Goal: Transaction & Acquisition: Purchase product/service

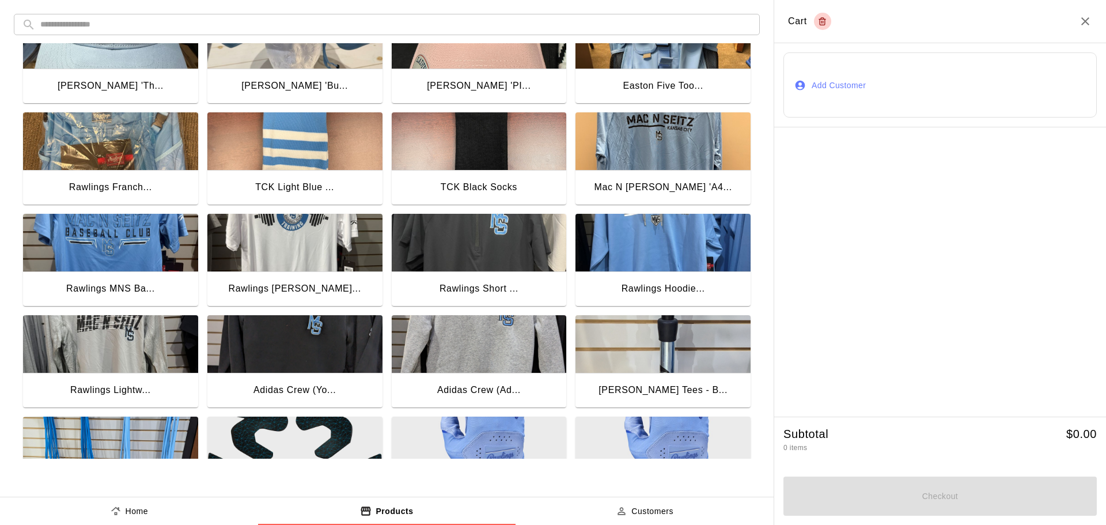
scroll to position [230, 0]
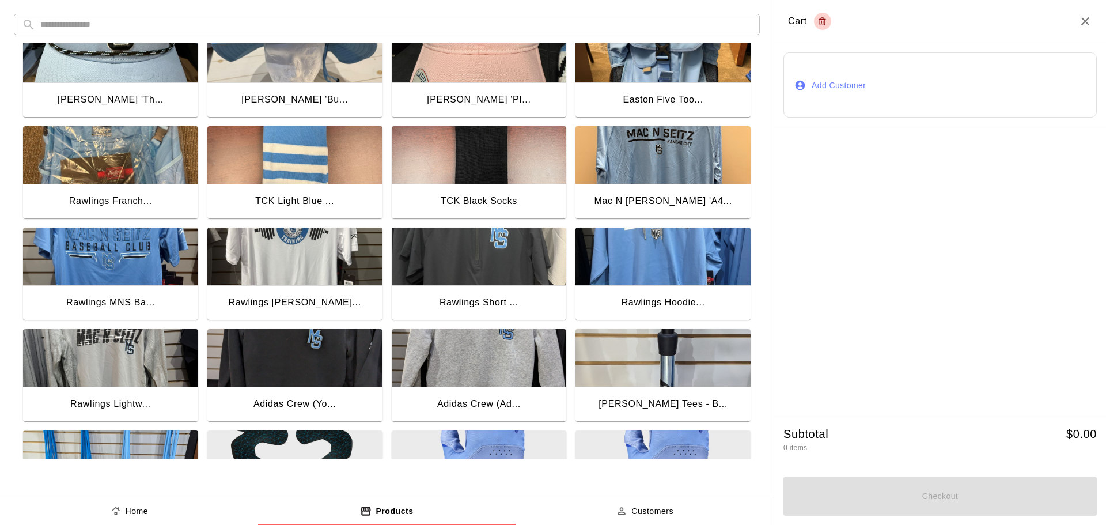
click at [647, 254] on img "button" at bounding box center [662, 256] width 175 height 58
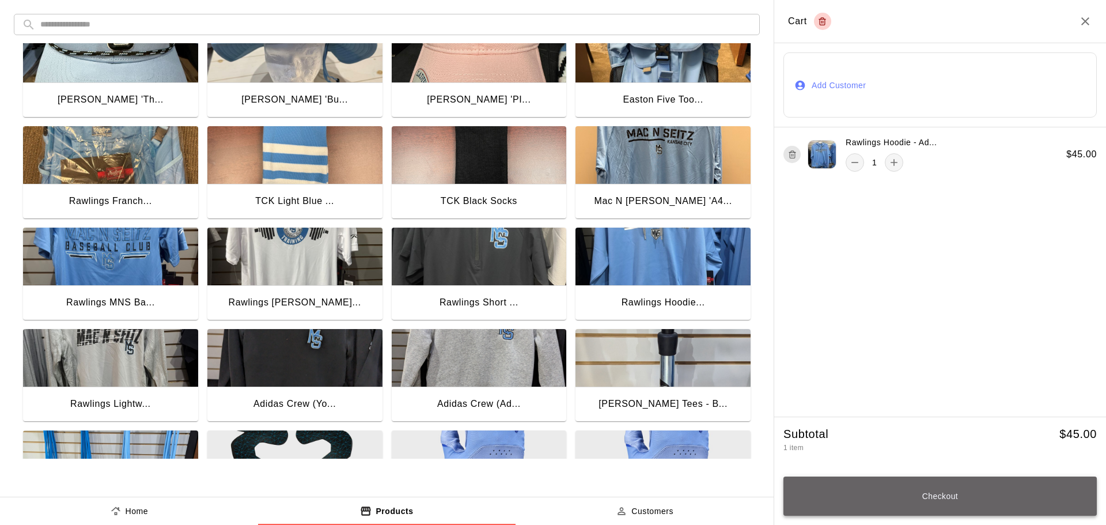
click at [899, 499] on button "Checkout" at bounding box center [939, 495] width 313 height 39
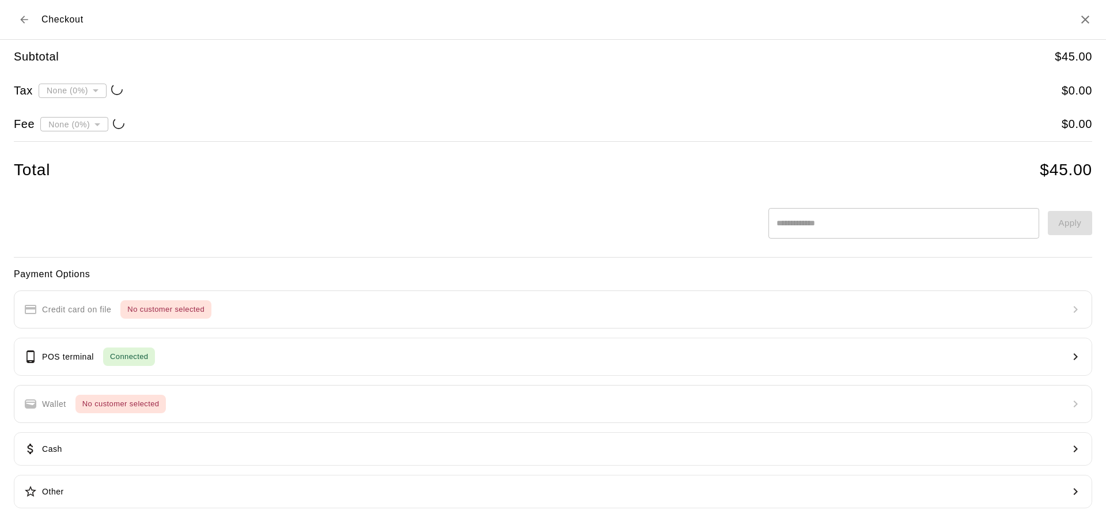
type input "**********"
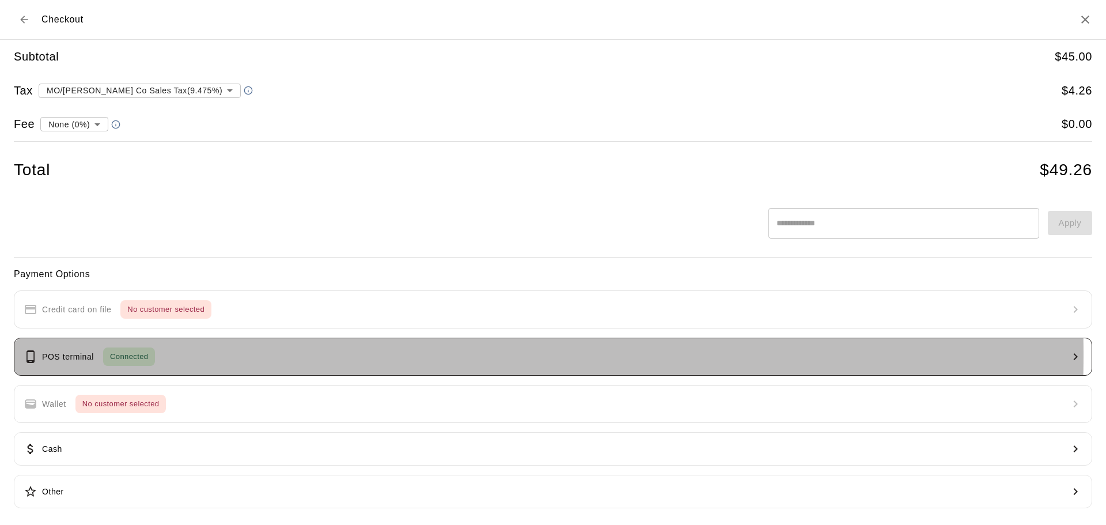
click at [210, 354] on button "POS terminal Connected" at bounding box center [553, 356] width 1078 height 38
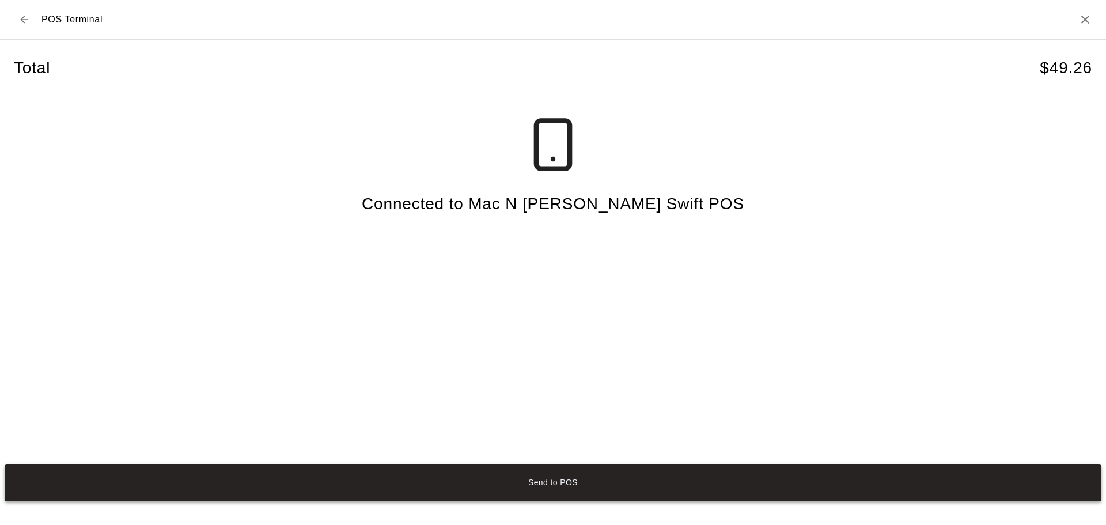
click at [553, 484] on button "Send to POS" at bounding box center [553, 482] width 1096 height 37
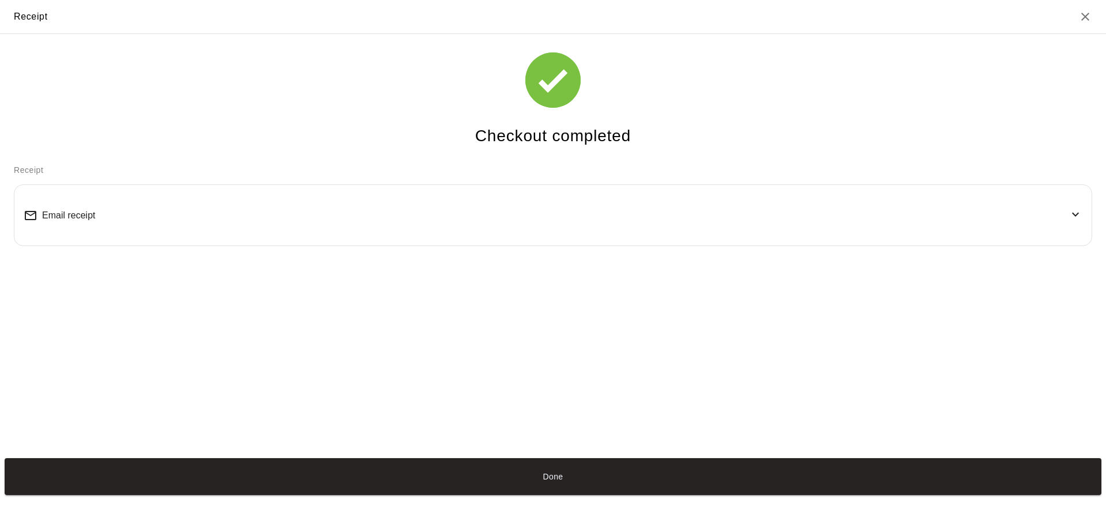
click at [93, 210] on span "Email receipt" at bounding box center [68, 215] width 53 height 10
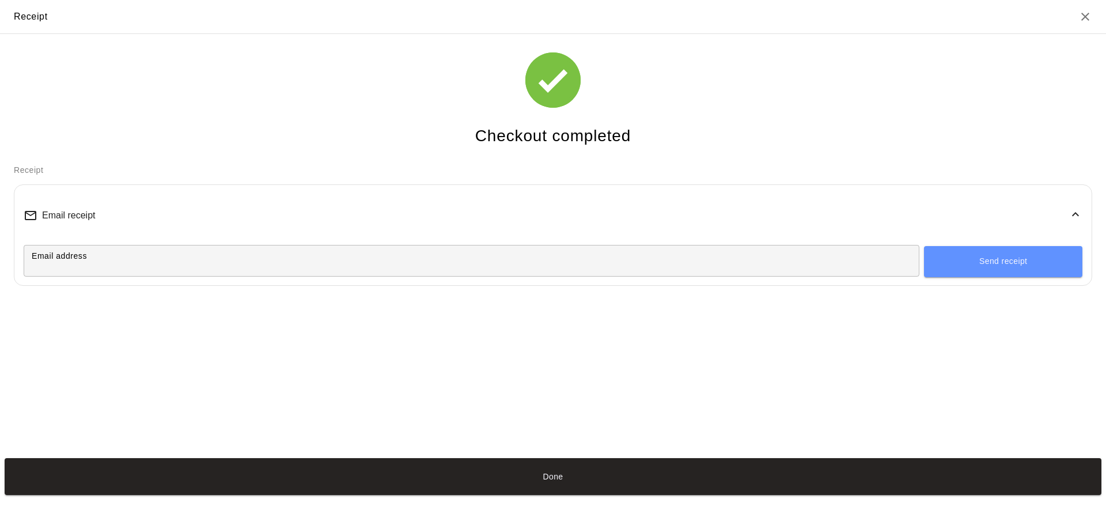
click at [117, 255] on input "Email address" at bounding box center [471, 260] width 895 height 21
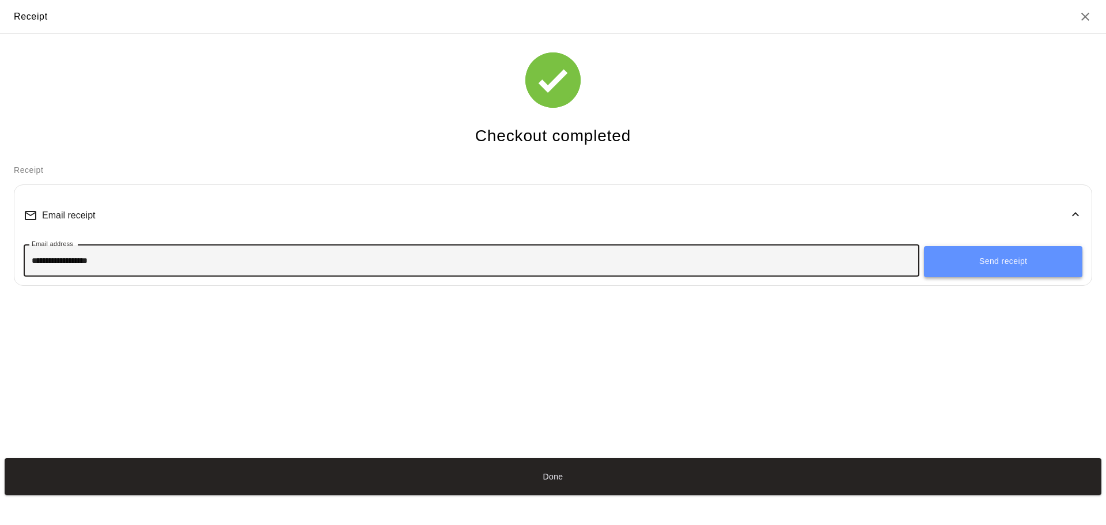
type input "**********"
click at [962, 267] on button "Send receipt" at bounding box center [1003, 261] width 158 height 31
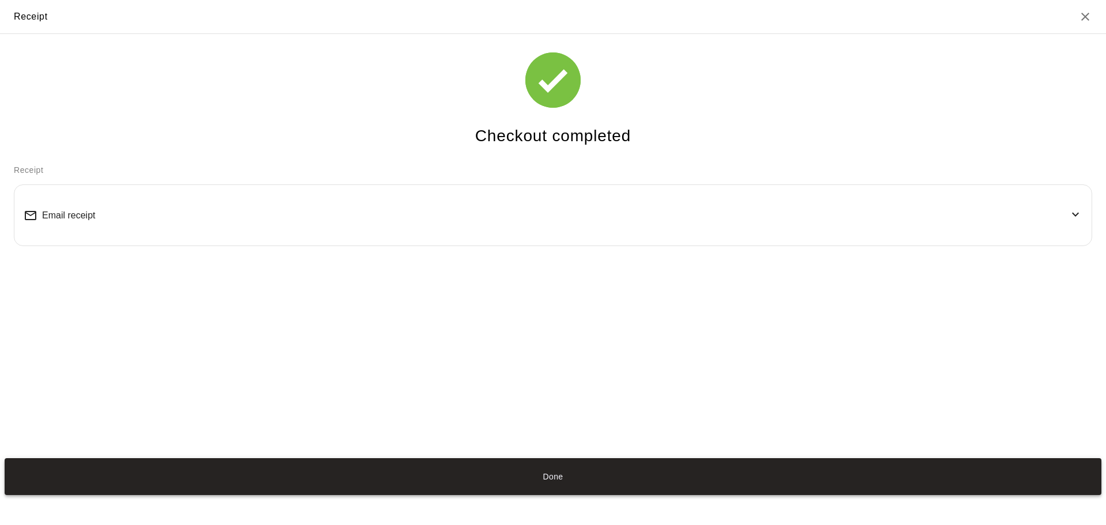
click at [456, 477] on button "Done" at bounding box center [553, 476] width 1096 height 37
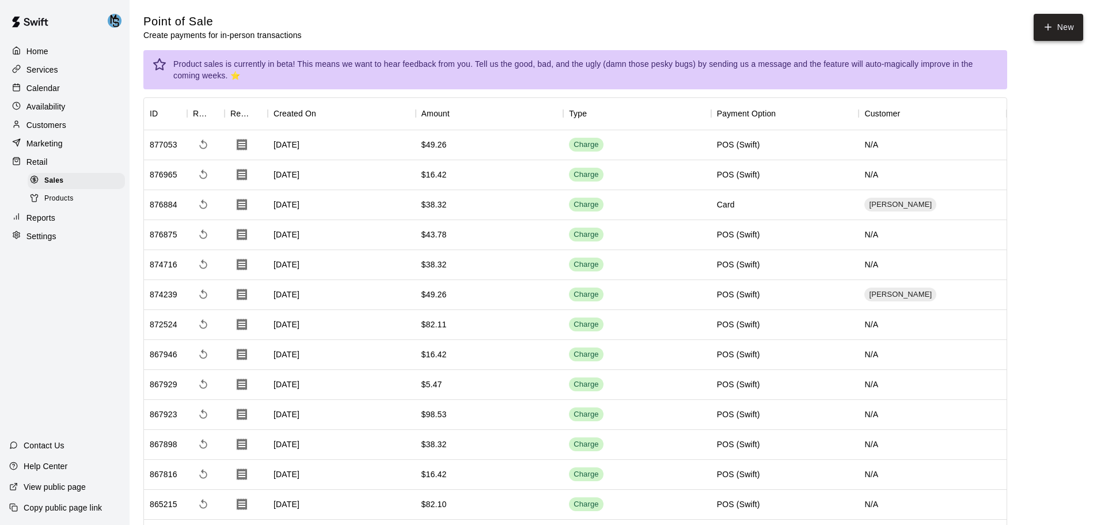
click at [1053, 40] on button "New" at bounding box center [1059, 27] width 50 height 27
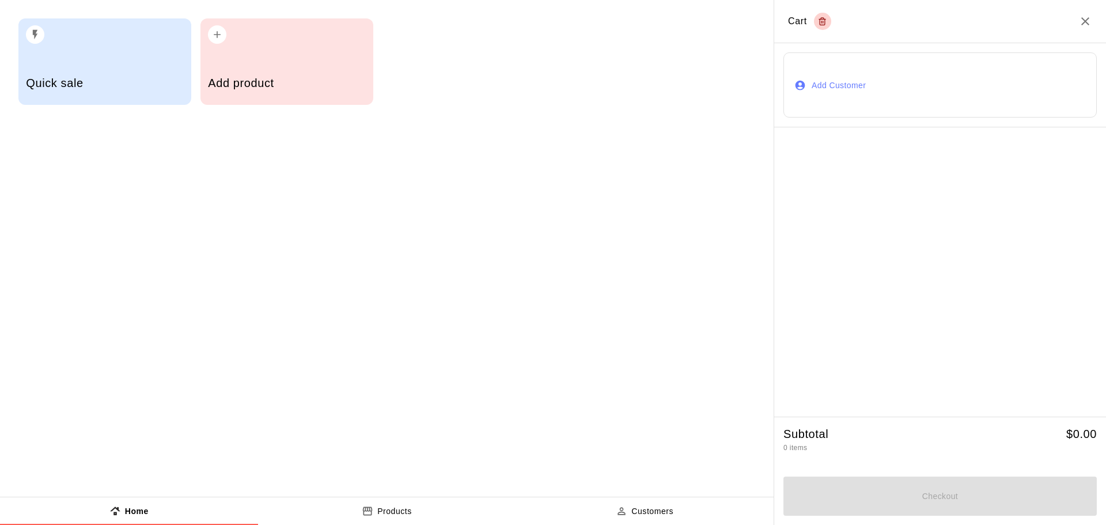
click at [408, 506] on p "Products" at bounding box center [394, 511] width 35 height 12
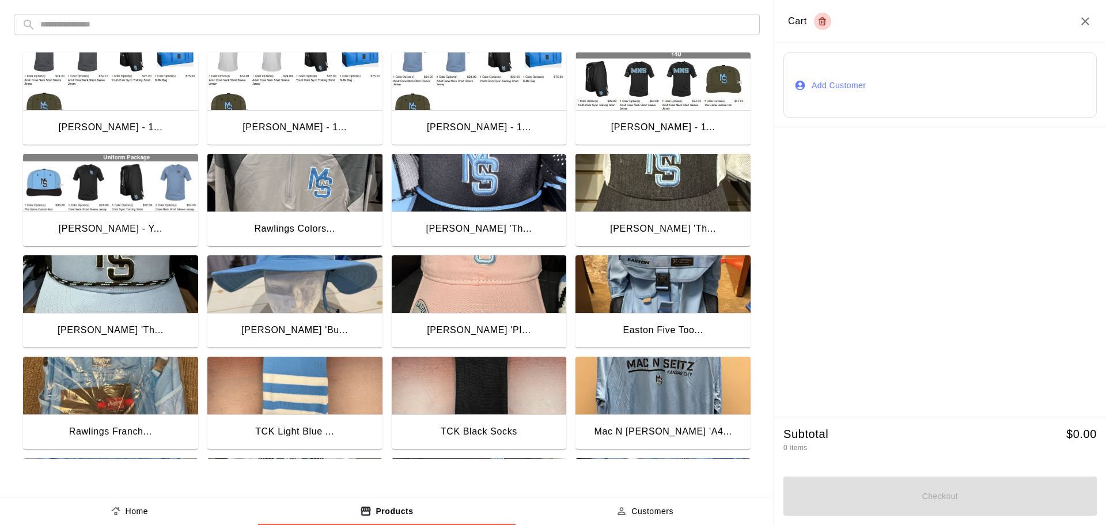
click at [449, 298] on img "button" at bounding box center [479, 284] width 175 height 58
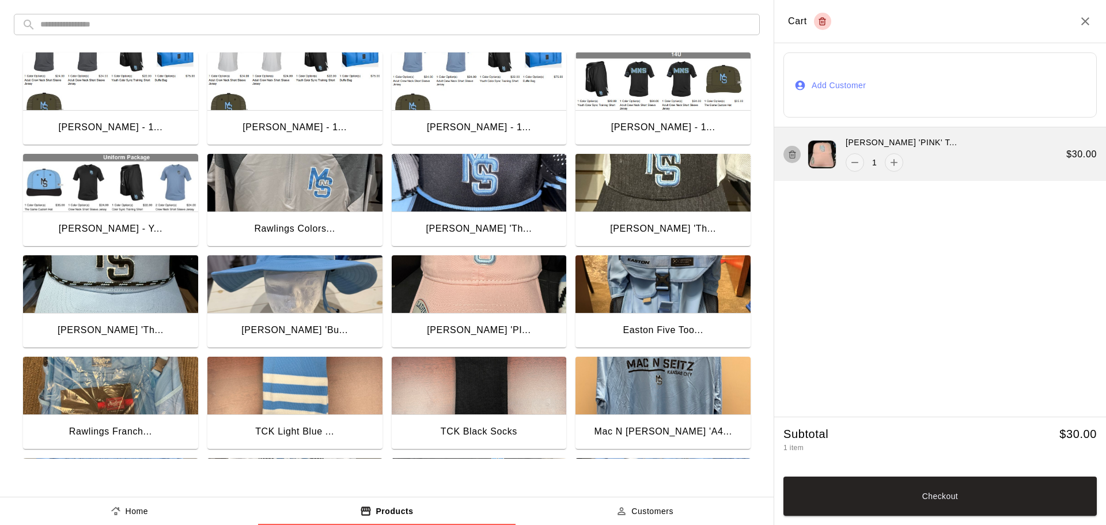
click at [792, 156] on line "button" at bounding box center [792, 155] width 0 height 2
